Goal: Entertainment & Leisure: Browse casually

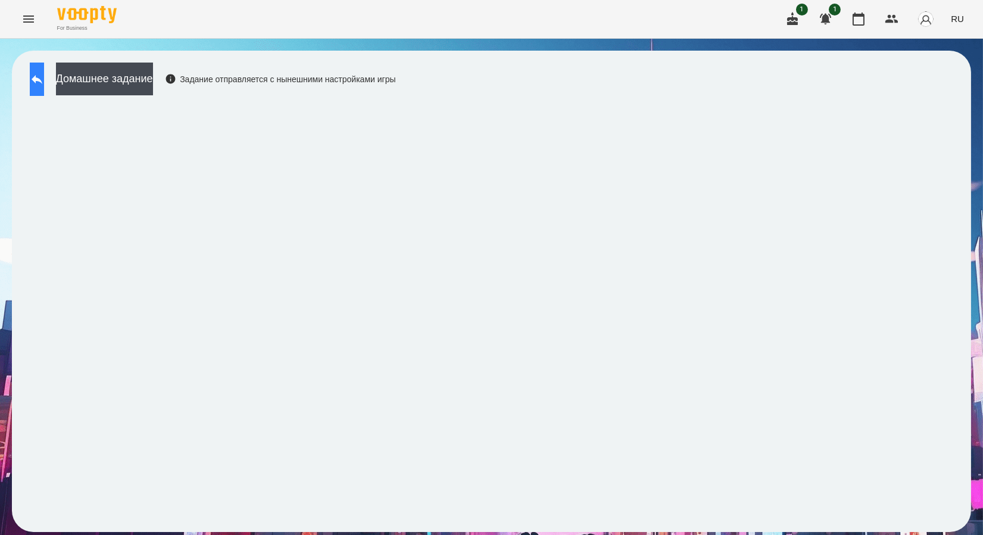
click at [44, 82] on icon at bounding box center [37, 79] width 14 height 14
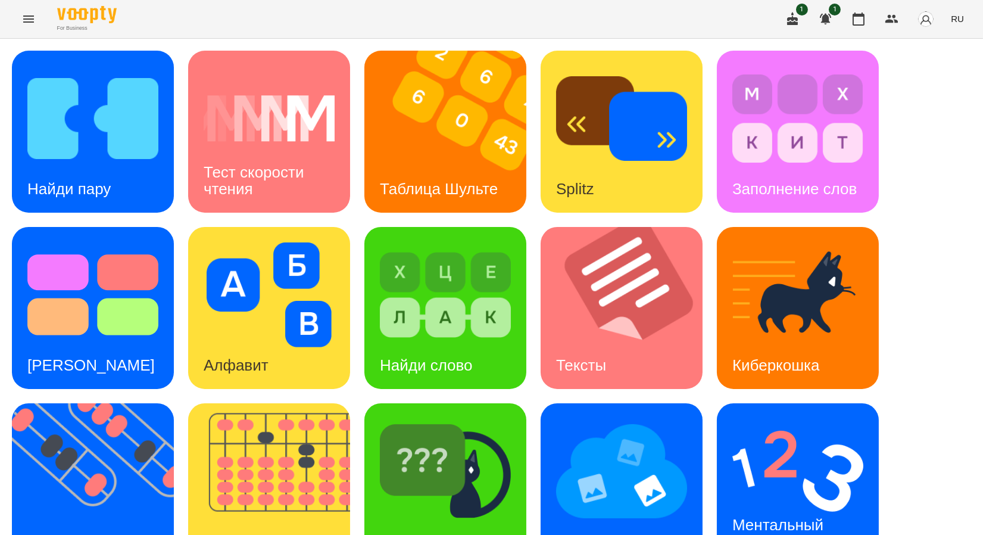
scroll to position [66, 0]
click at [430, 166] on div "Таблица Шульте" at bounding box center [438, 189] width 149 height 47
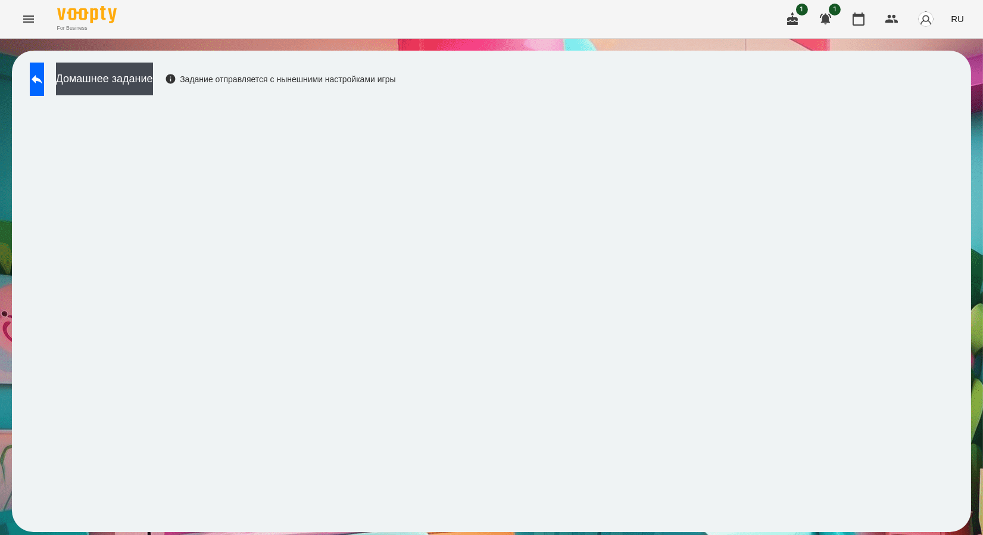
click at [962, 18] on span "RU" at bounding box center [957, 19] width 13 height 13
click at [940, 71] on div "Українська" at bounding box center [935, 67] width 61 height 21
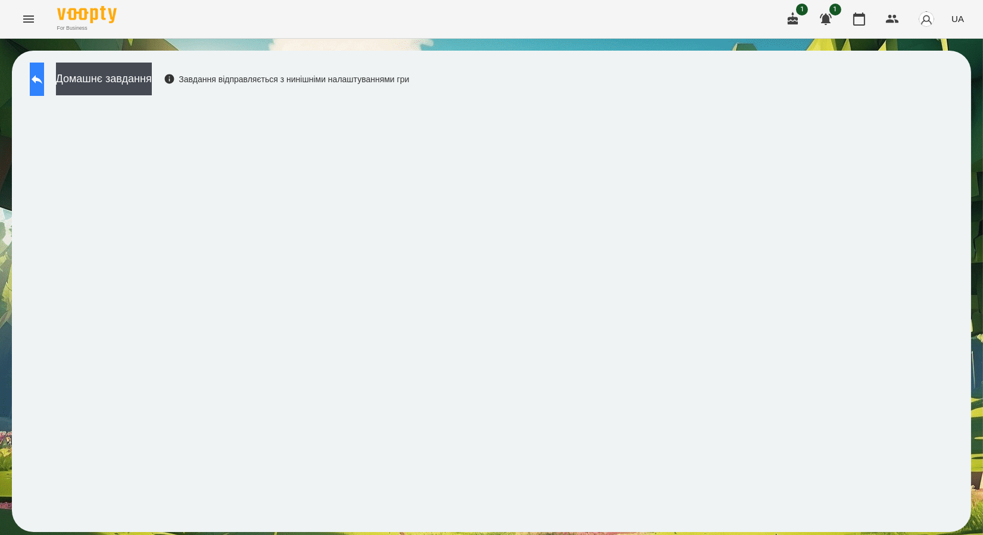
click at [44, 82] on icon at bounding box center [37, 79] width 14 height 14
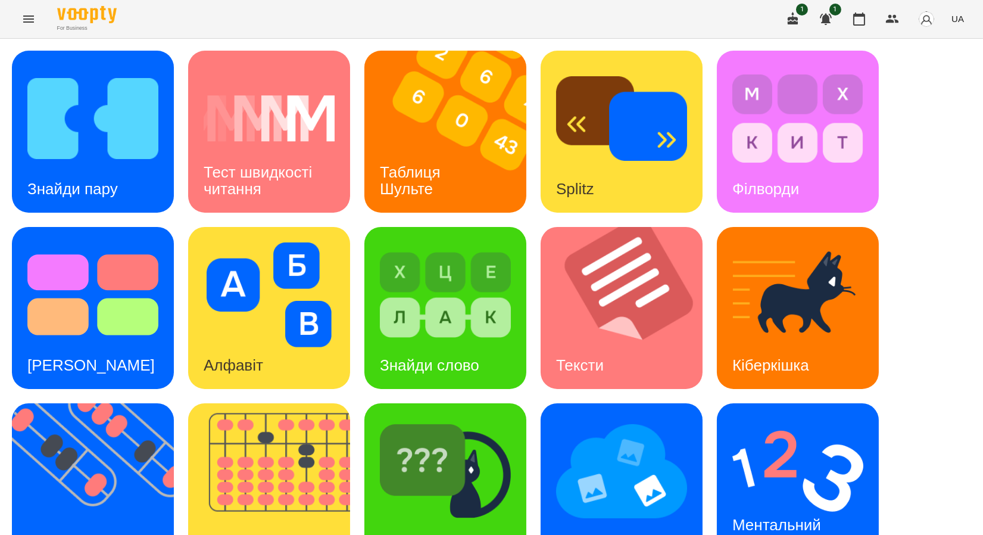
scroll to position [219, 0]
click at [143, 403] on img at bounding box center [100, 484] width 177 height 162
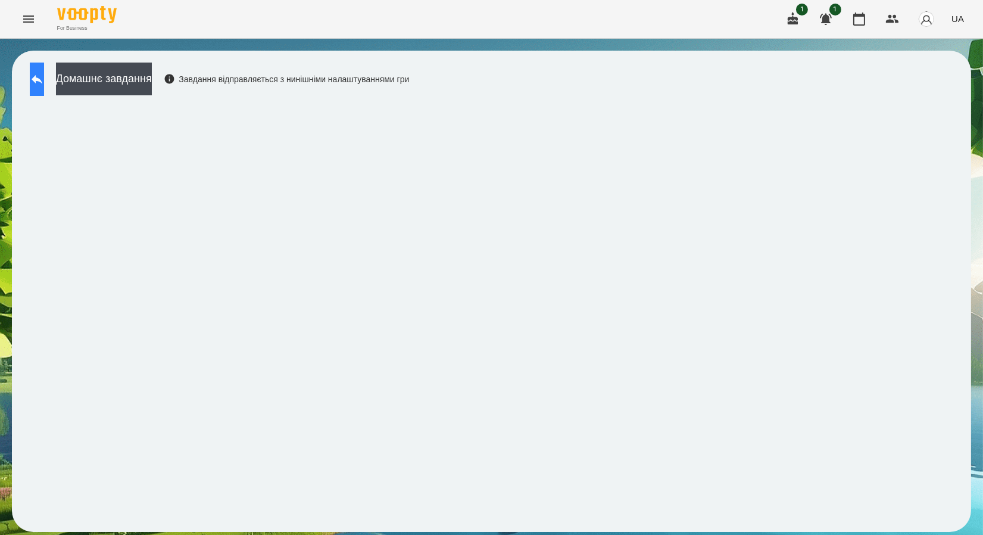
click at [40, 80] on button at bounding box center [37, 79] width 14 height 33
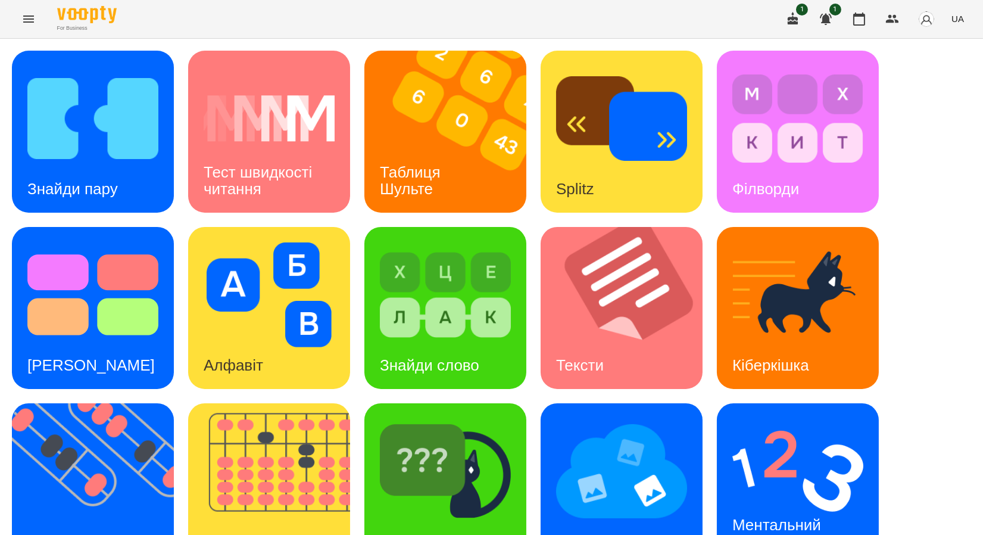
scroll to position [219, 0]
click at [122, 403] on img at bounding box center [100, 484] width 177 height 162
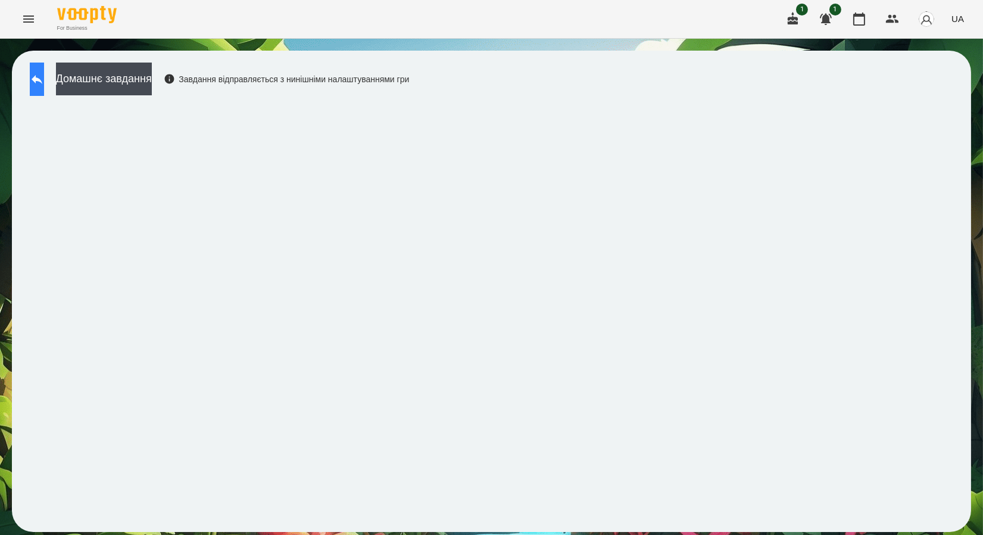
click at [44, 88] on button at bounding box center [37, 79] width 14 height 33
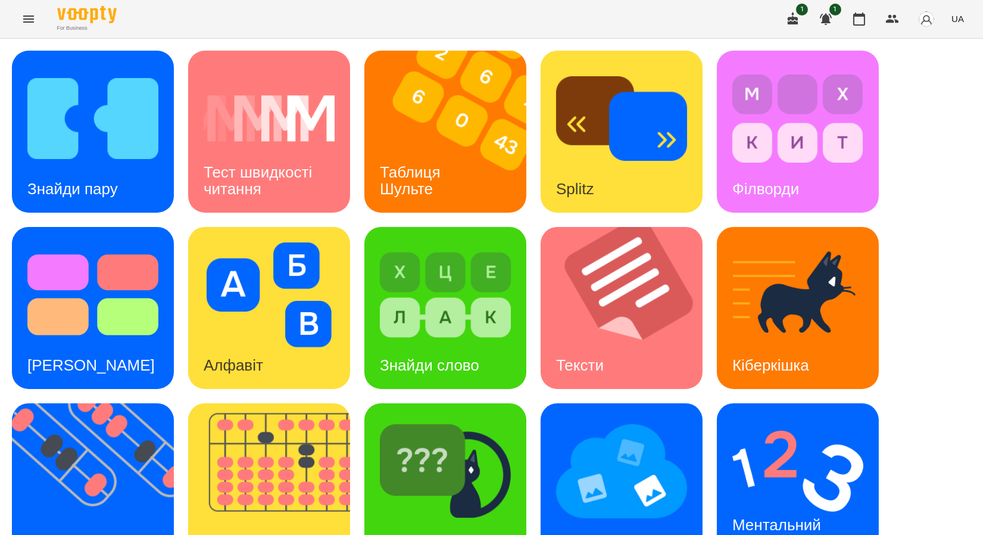
scroll to position [219, 0]
click at [48, 403] on img at bounding box center [100, 484] width 177 height 162
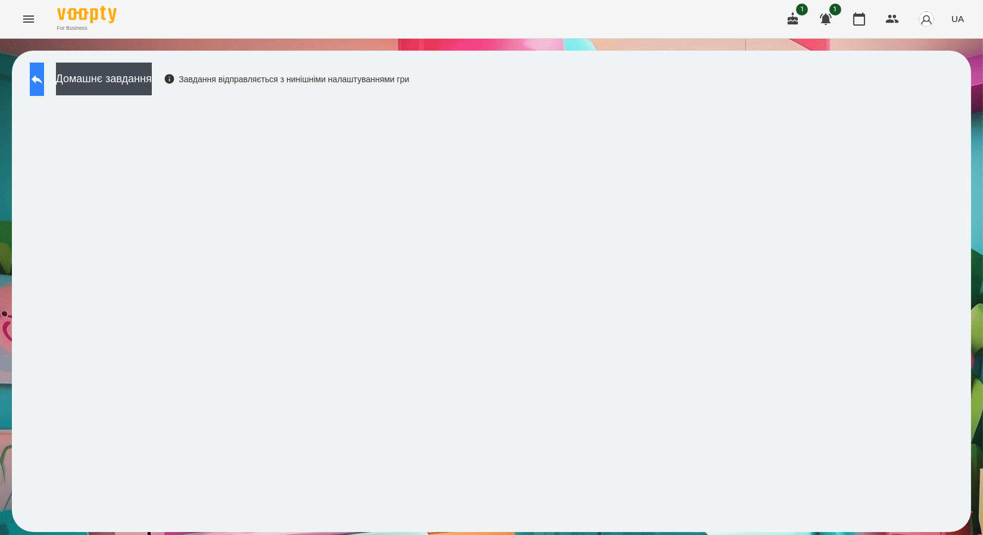
click at [44, 92] on button at bounding box center [37, 79] width 14 height 33
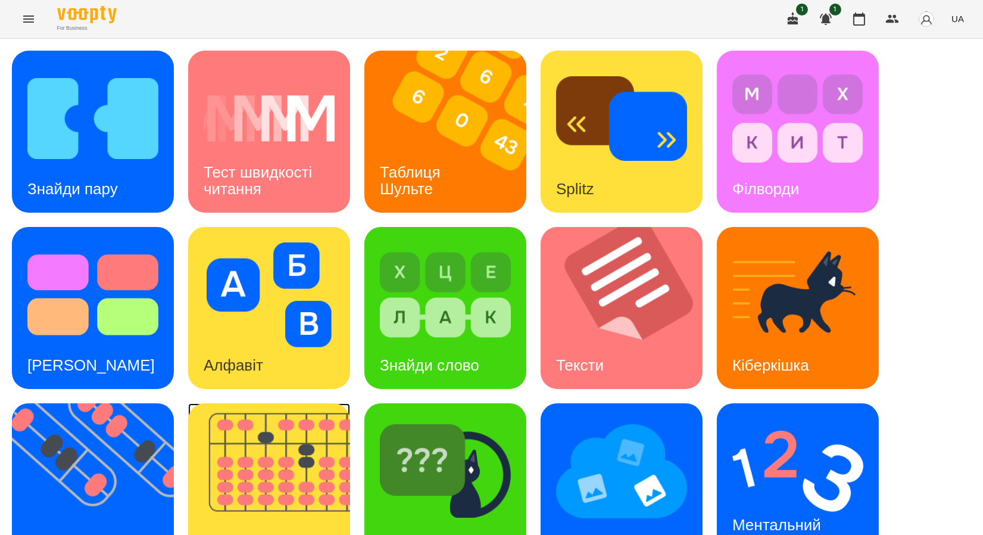
click at [292, 439] on img at bounding box center [276, 484] width 177 height 162
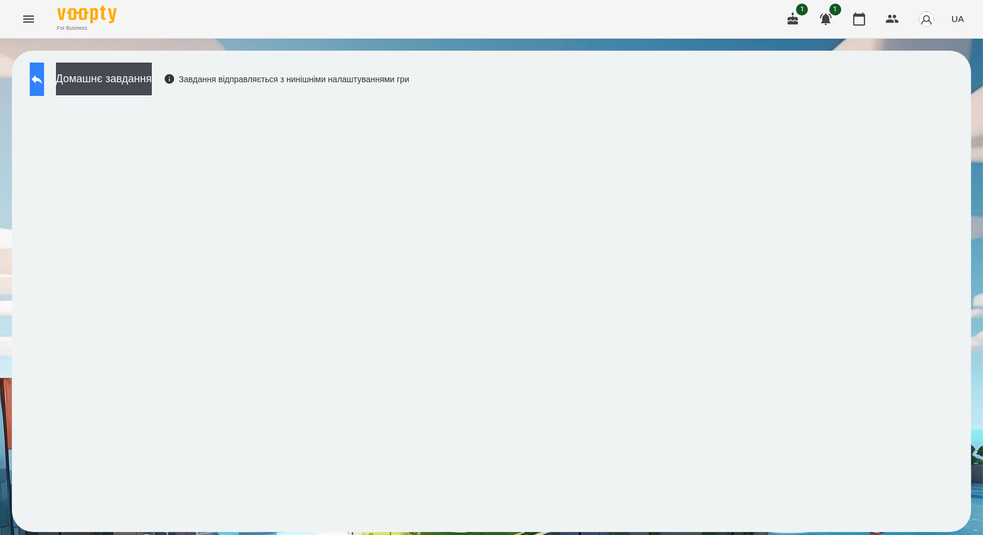
click at [44, 83] on button at bounding box center [37, 79] width 14 height 33
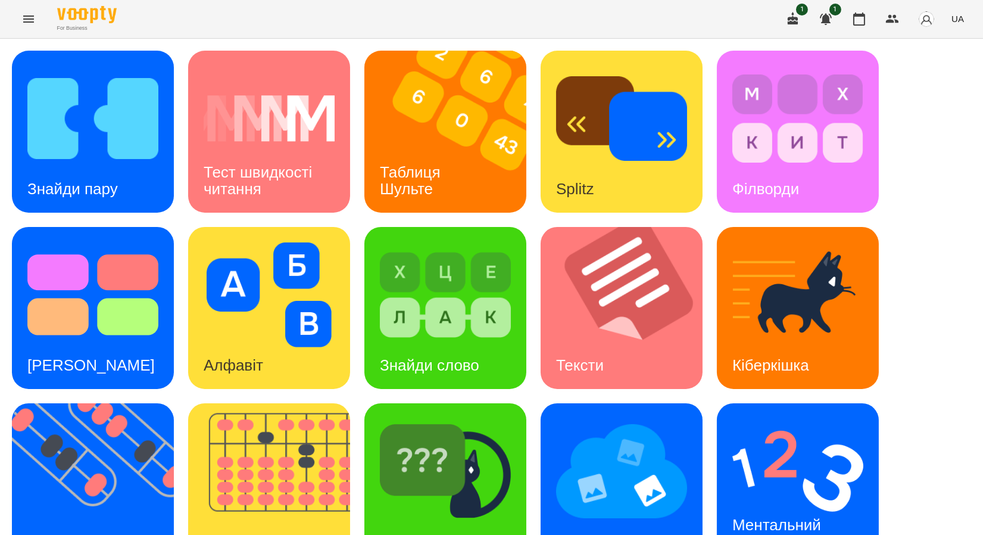
scroll to position [219, 0]
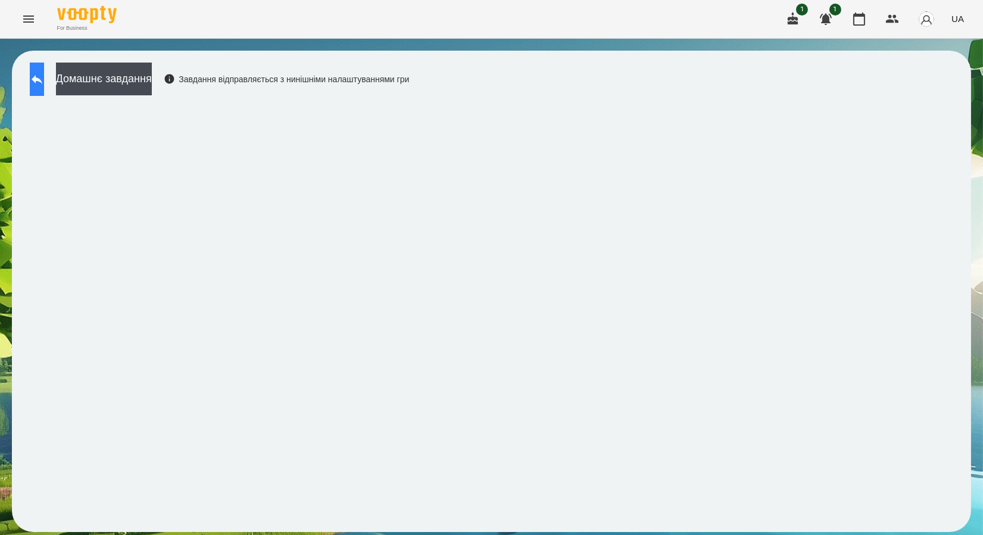
click at [38, 82] on button at bounding box center [37, 79] width 14 height 33
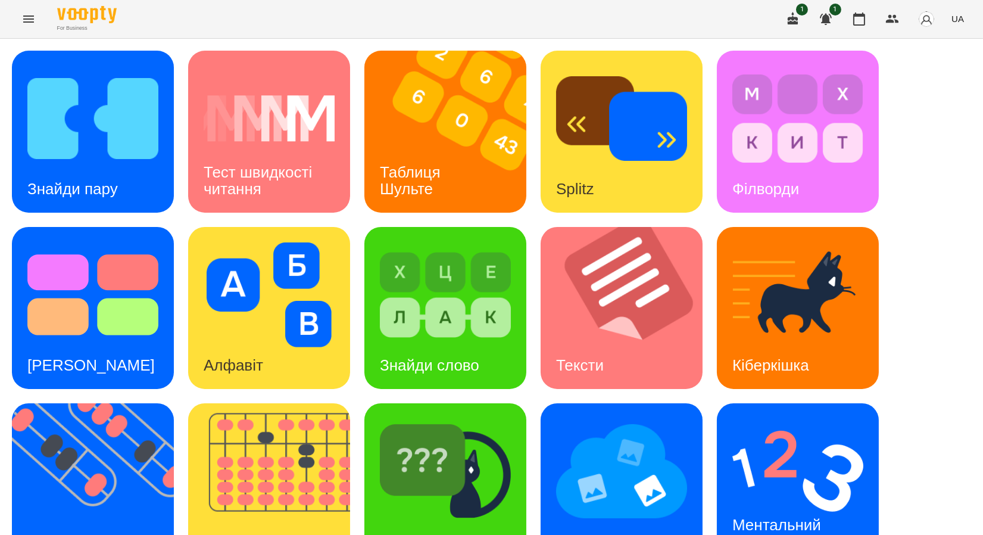
scroll to position [132, 0]
click at [461, 518] on div "[PERSON_NAME]" at bounding box center [443, 541] width 158 height 47
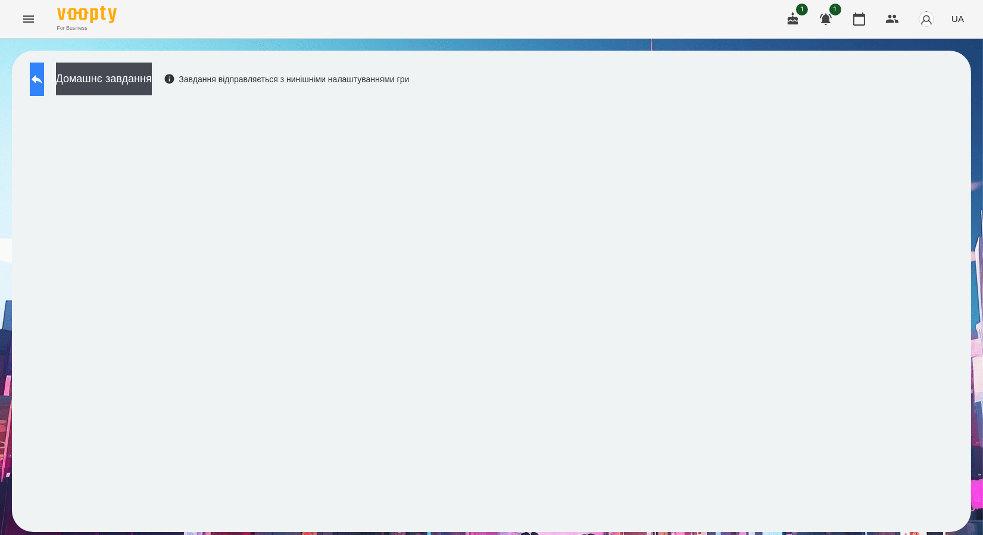
click at [44, 83] on icon at bounding box center [37, 79] width 14 height 14
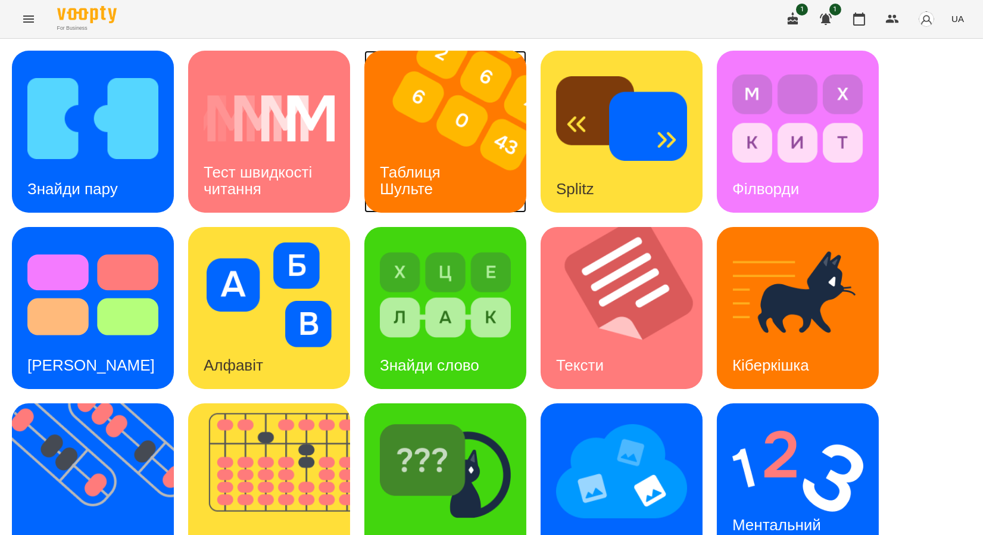
click at [407, 183] on h3 "Таблиця Шульте" at bounding box center [412, 180] width 65 height 34
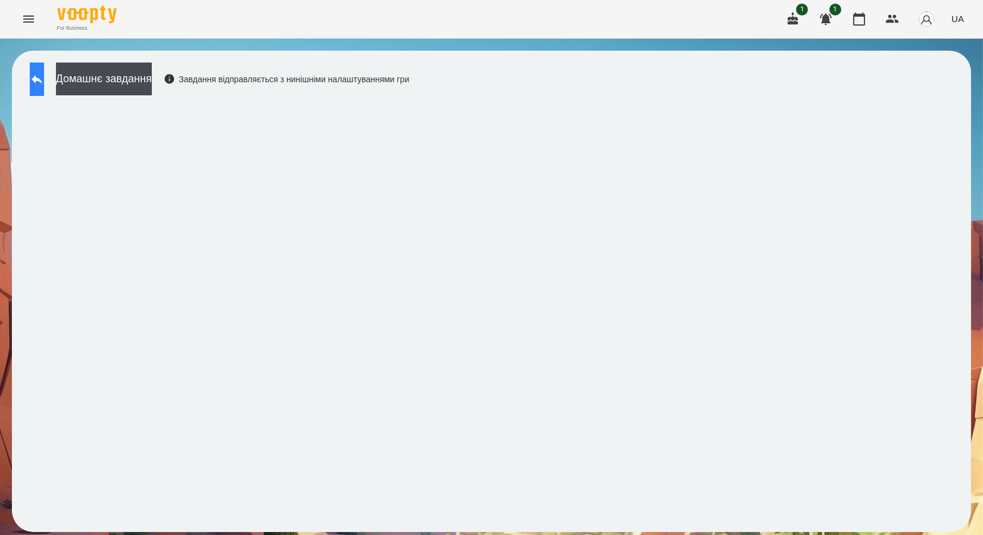
click at [44, 82] on icon at bounding box center [37, 79] width 14 height 14
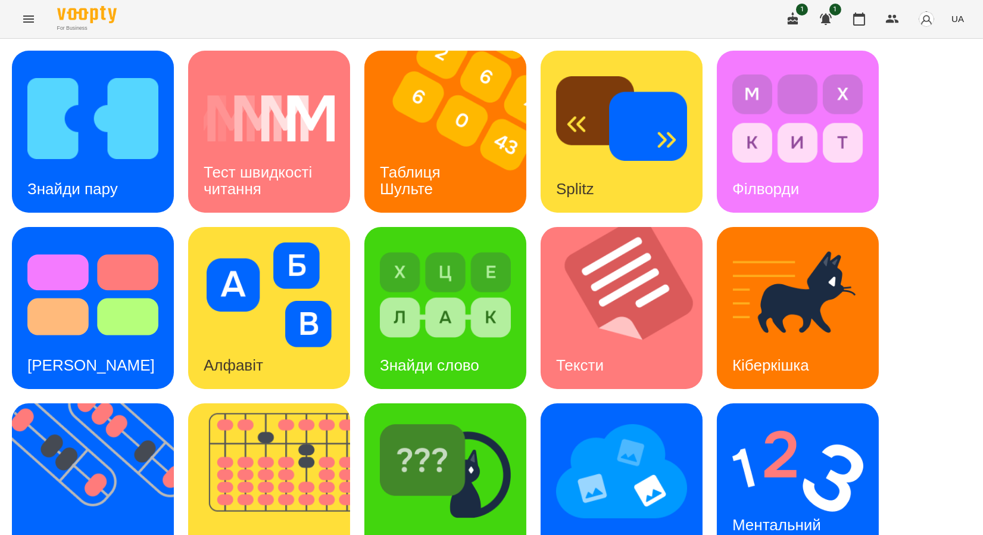
scroll to position [219, 0]
click at [69, 518] on div "Флешкарти" at bounding box center [68, 541] width 112 height 47
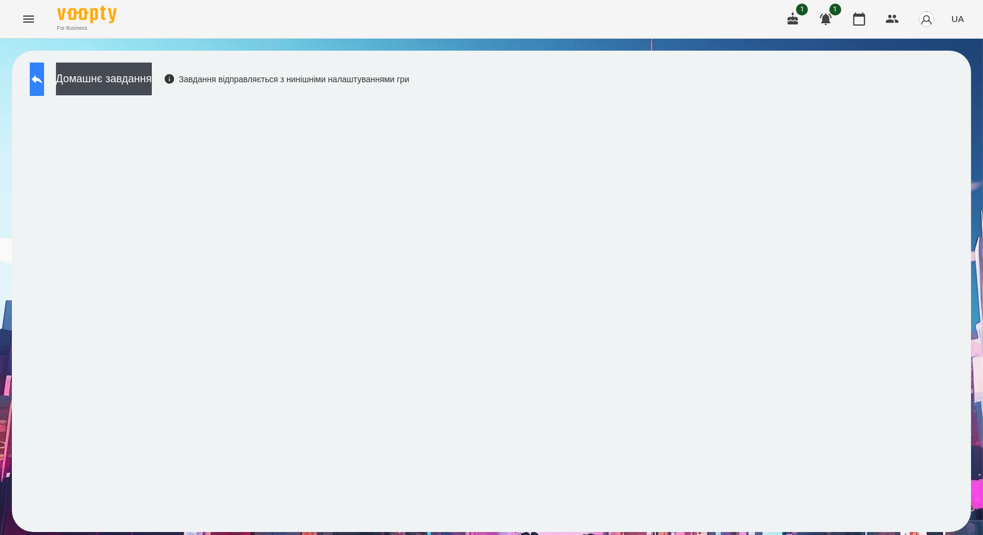
click at [44, 85] on icon at bounding box center [37, 79] width 14 height 14
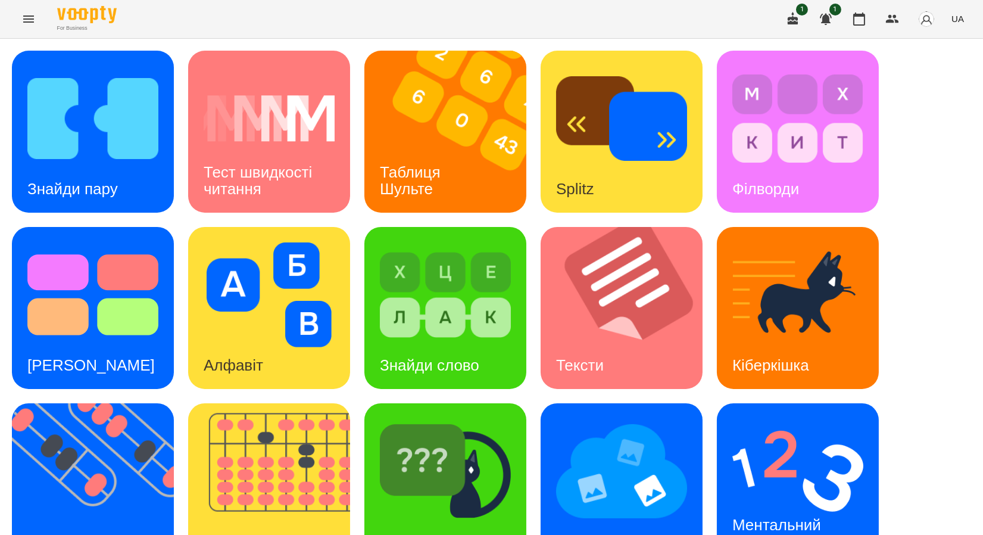
scroll to position [219, 0]
click at [741, 419] on img at bounding box center [797, 471] width 131 height 105
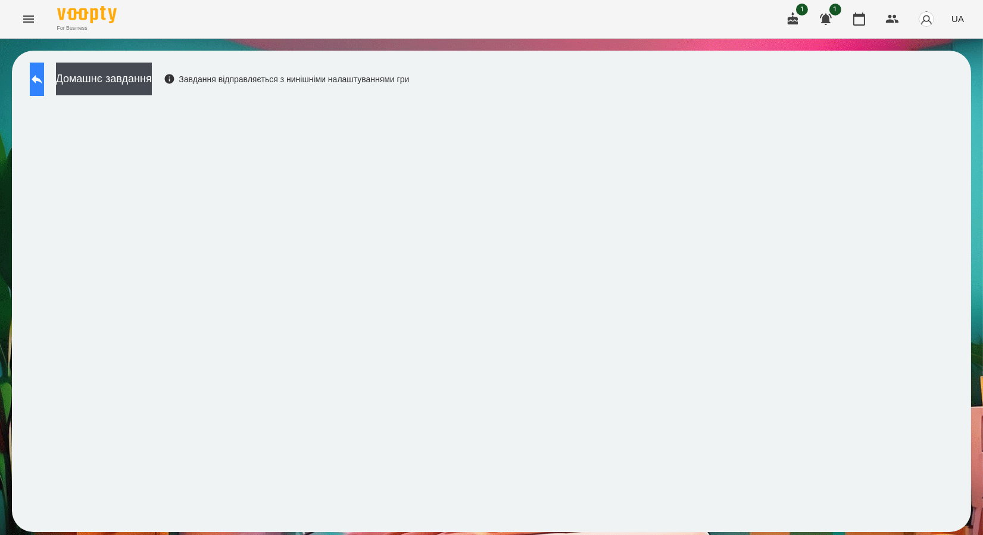
click at [44, 64] on button at bounding box center [37, 79] width 14 height 33
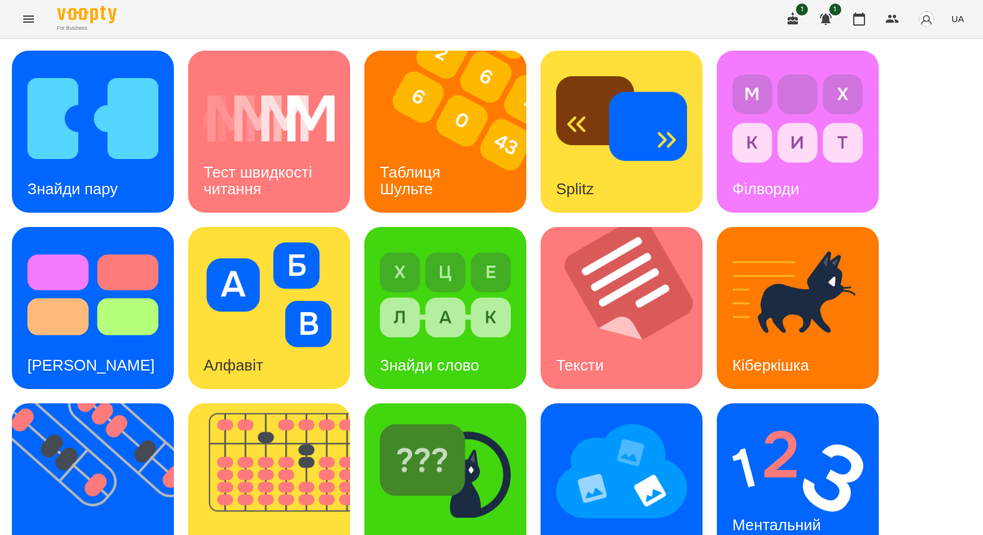
scroll to position [198, 0]
click at [95, 518] on div "Флешкарти" at bounding box center [68, 541] width 112 height 47
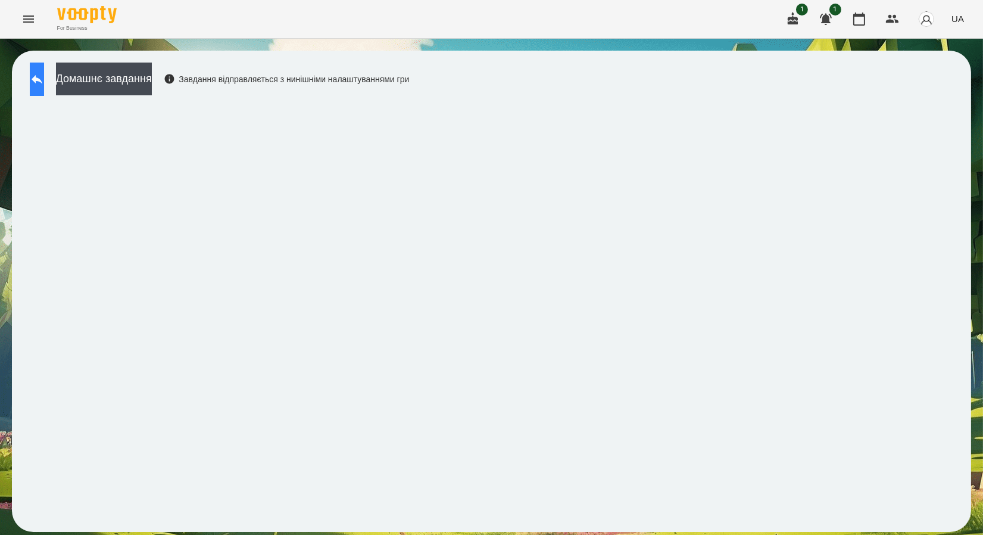
click at [35, 82] on button at bounding box center [37, 79] width 14 height 33
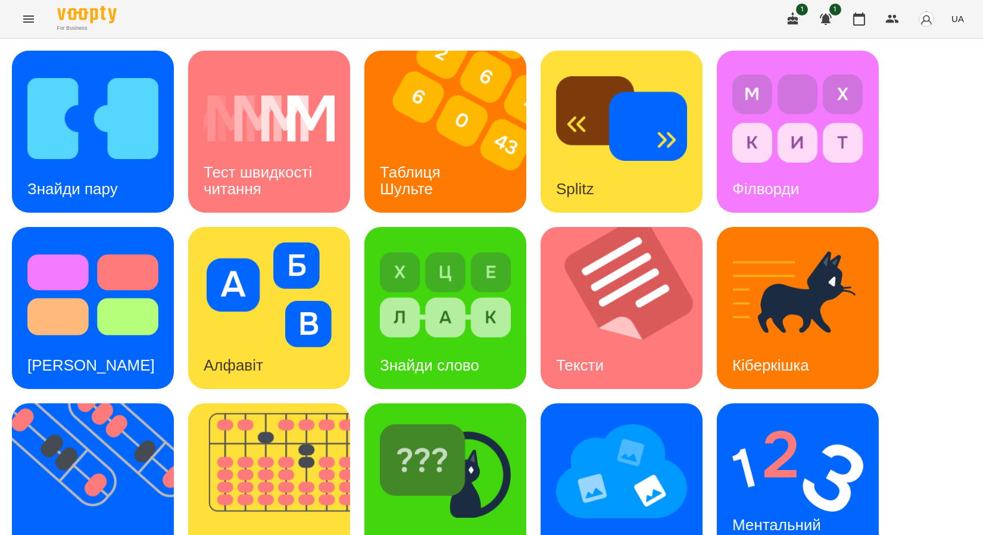
scroll to position [219, 0]
click at [759, 501] on div "Ментальний рахунок" at bounding box center [779, 533] width 124 height 64
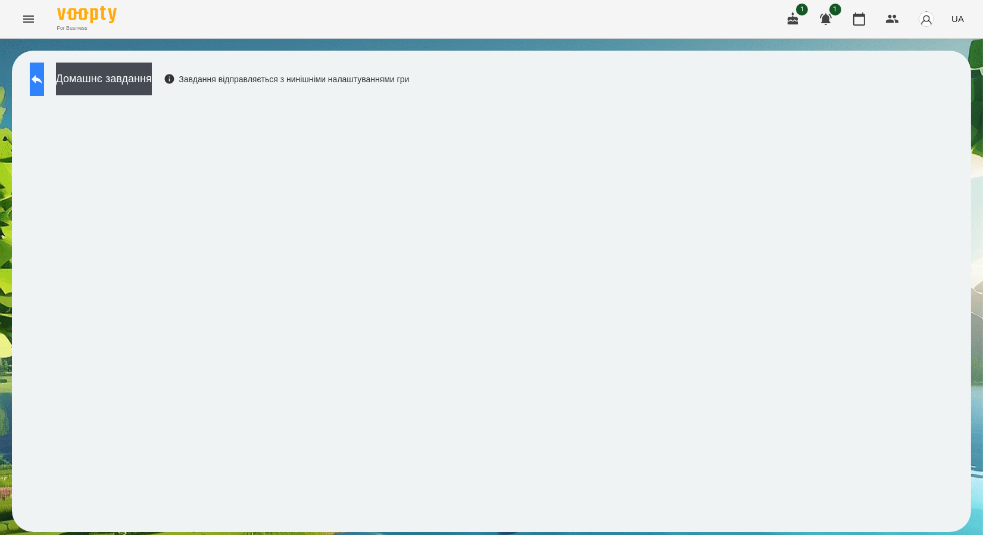
click at [44, 82] on icon at bounding box center [37, 79] width 14 height 14
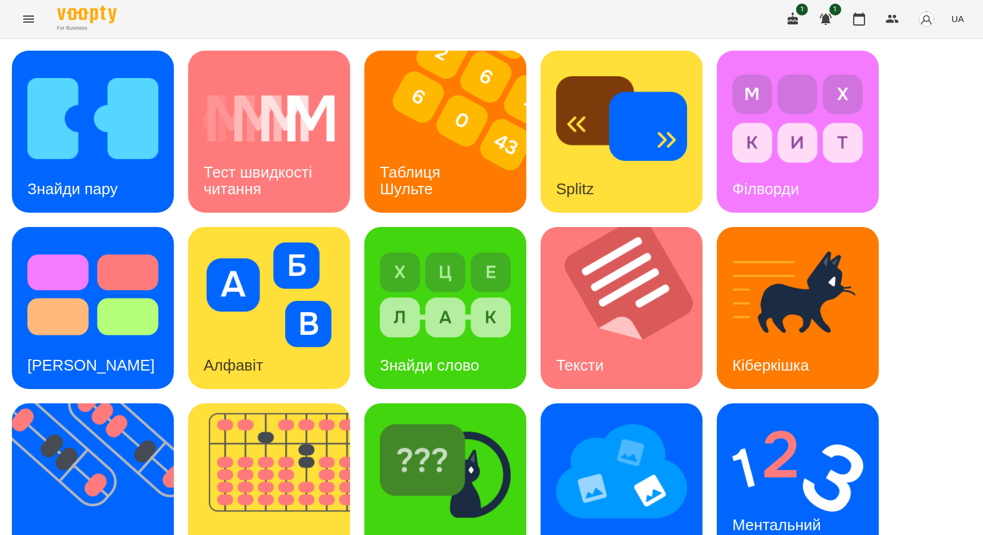
scroll to position [219, 0]
click at [75, 403] on img at bounding box center [100, 484] width 177 height 162
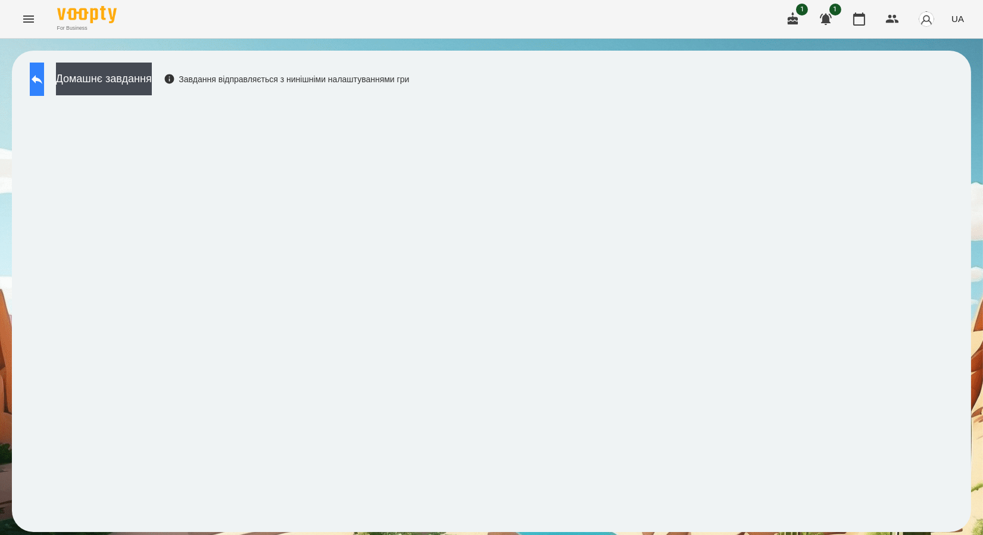
click at [44, 76] on icon at bounding box center [37, 79] width 14 height 14
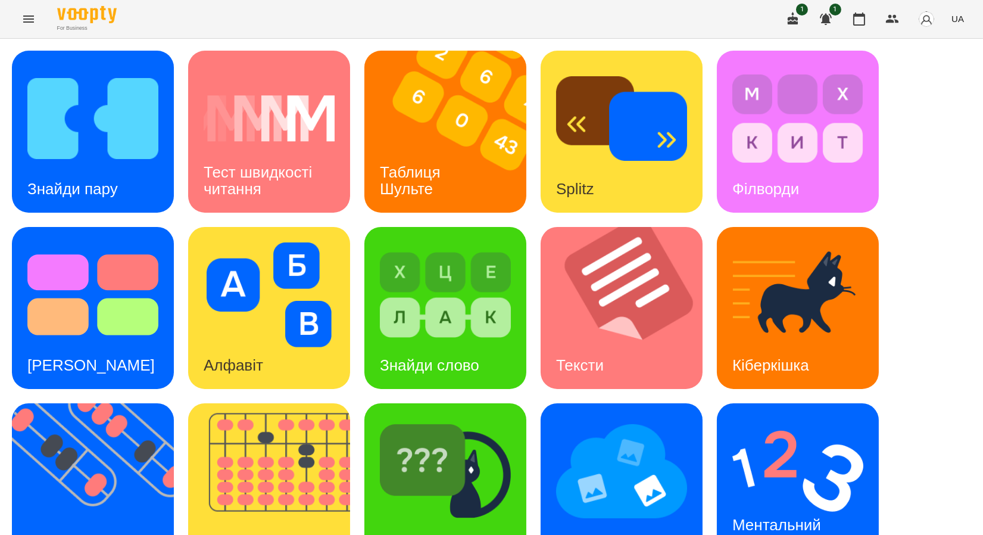
scroll to position [219, 0]
click at [764, 516] on h3 "Ментальний рахунок" at bounding box center [778, 533] width 93 height 34
